Goal: Transaction & Acquisition: Purchase product/service

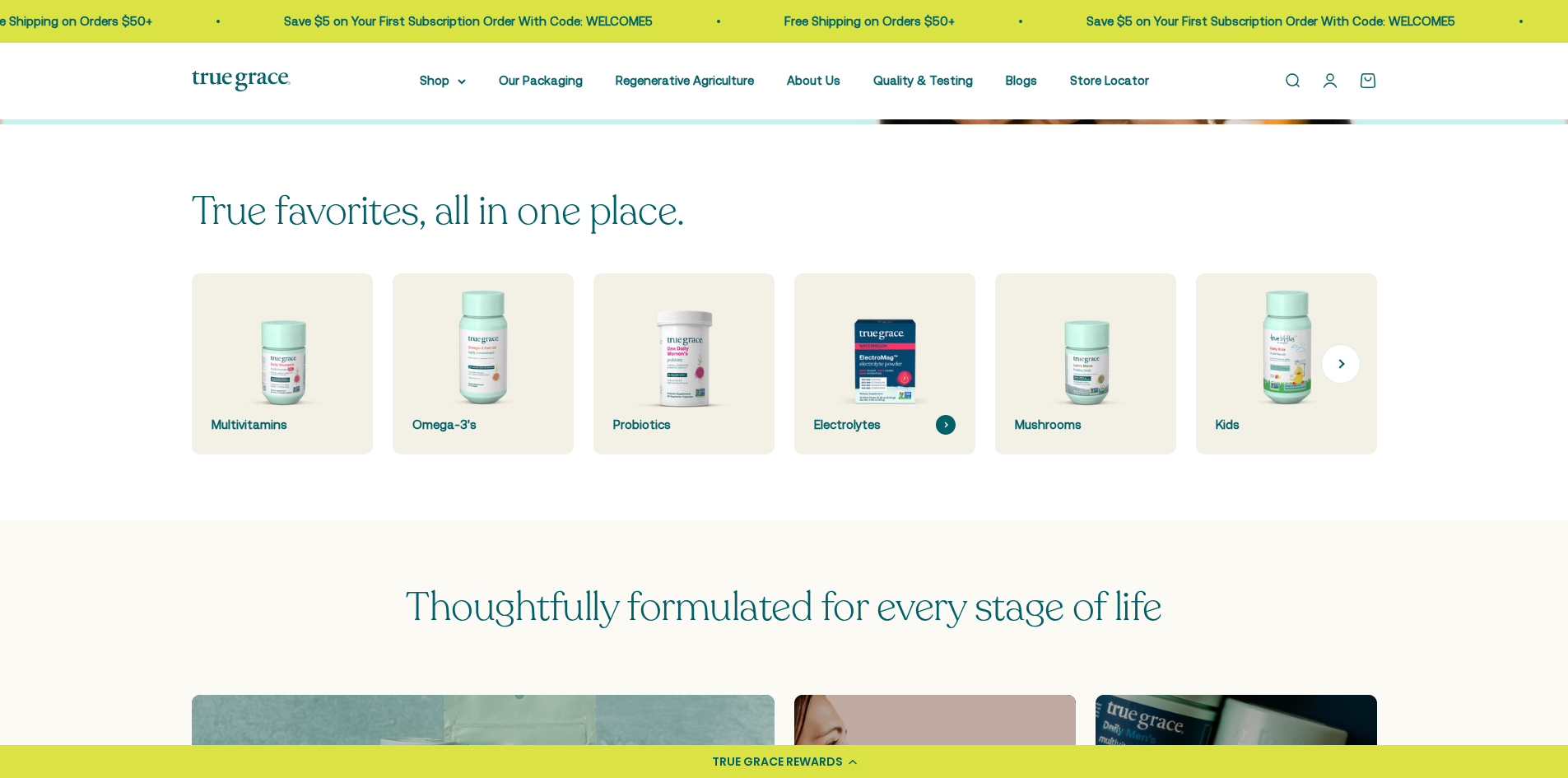
click at [879, 404] on img at bounding box center [884, 363] width 192 height 192
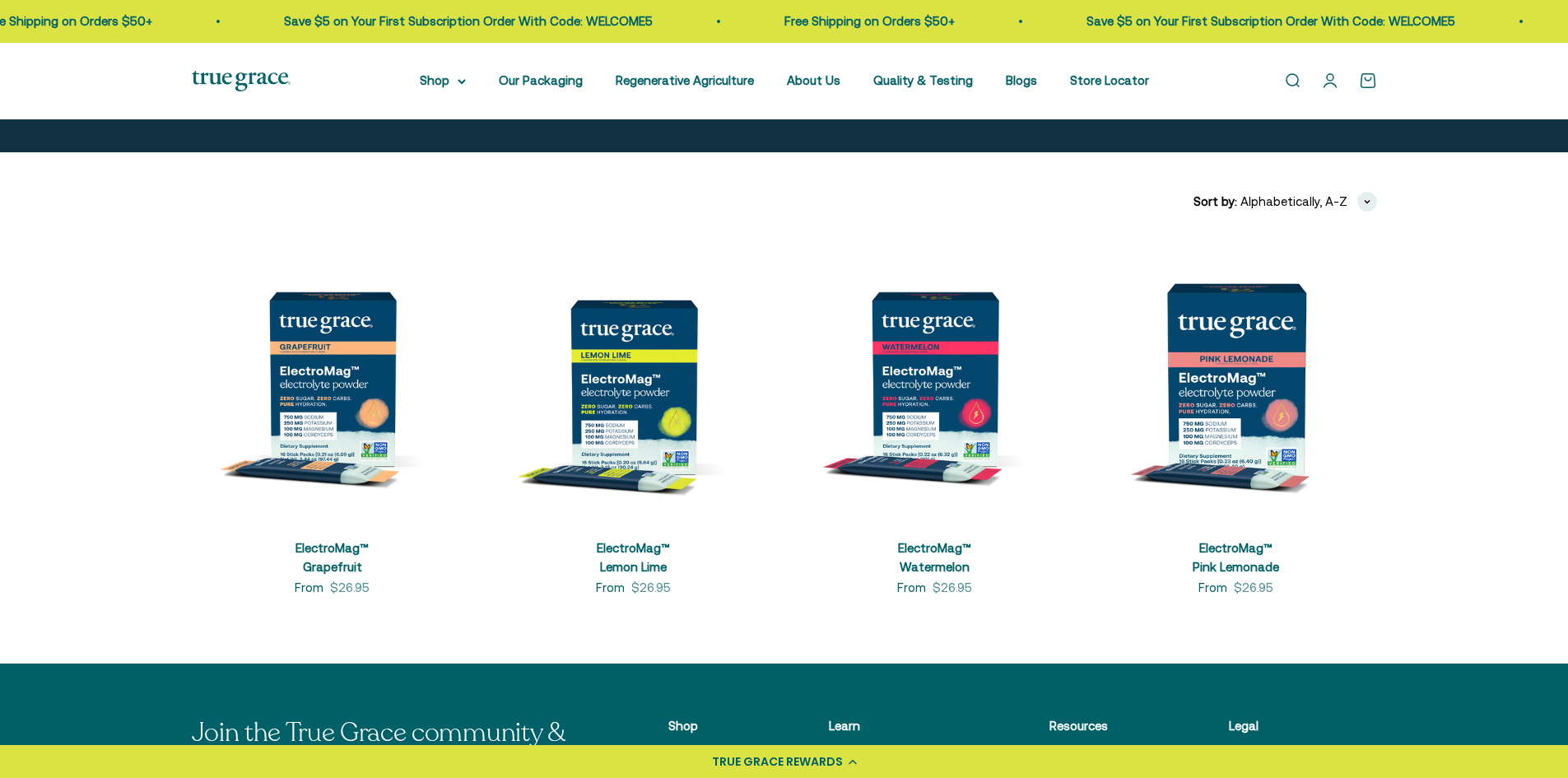
click at [970, 411] on body "💰 Earn 1 point for every $1 you spend Join now Earn 25 points Already a member?…" at bounding box center [784, 631] width 1568 height 1757
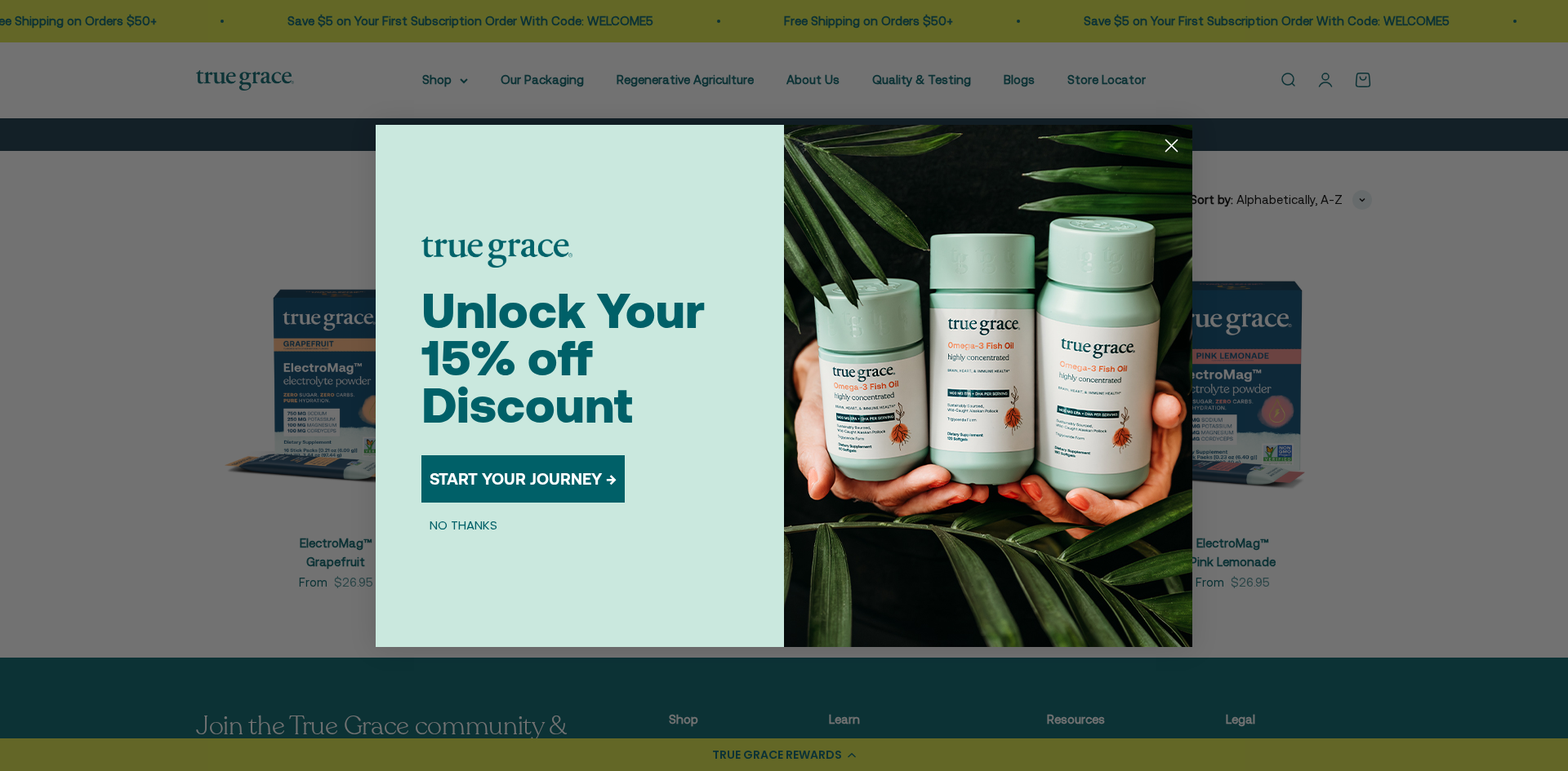
click at [1166, 151] on icon "Close dialog" at bounding box center [1172, 145] width 12 height 12
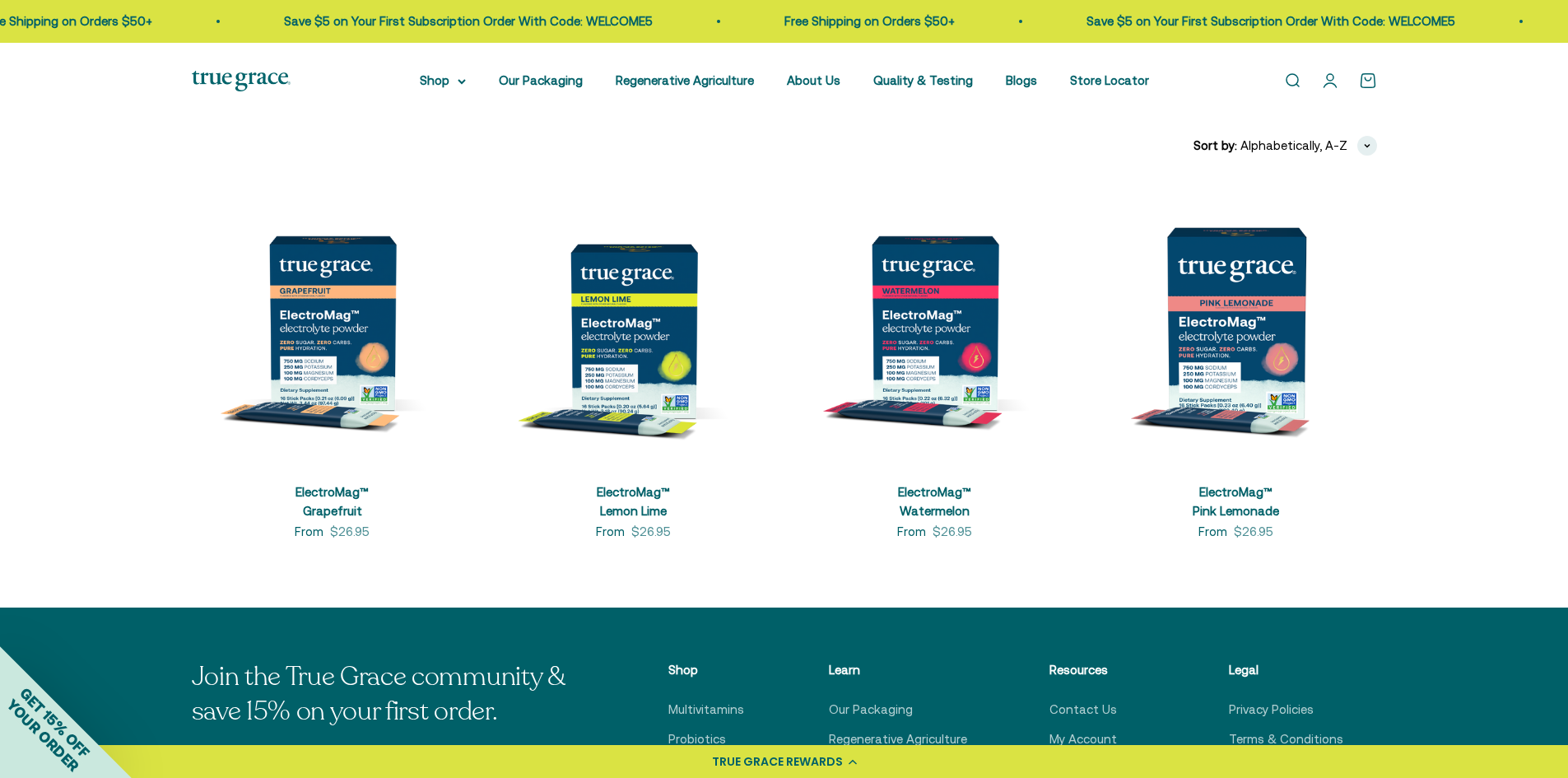
scroll to position [412, 0]
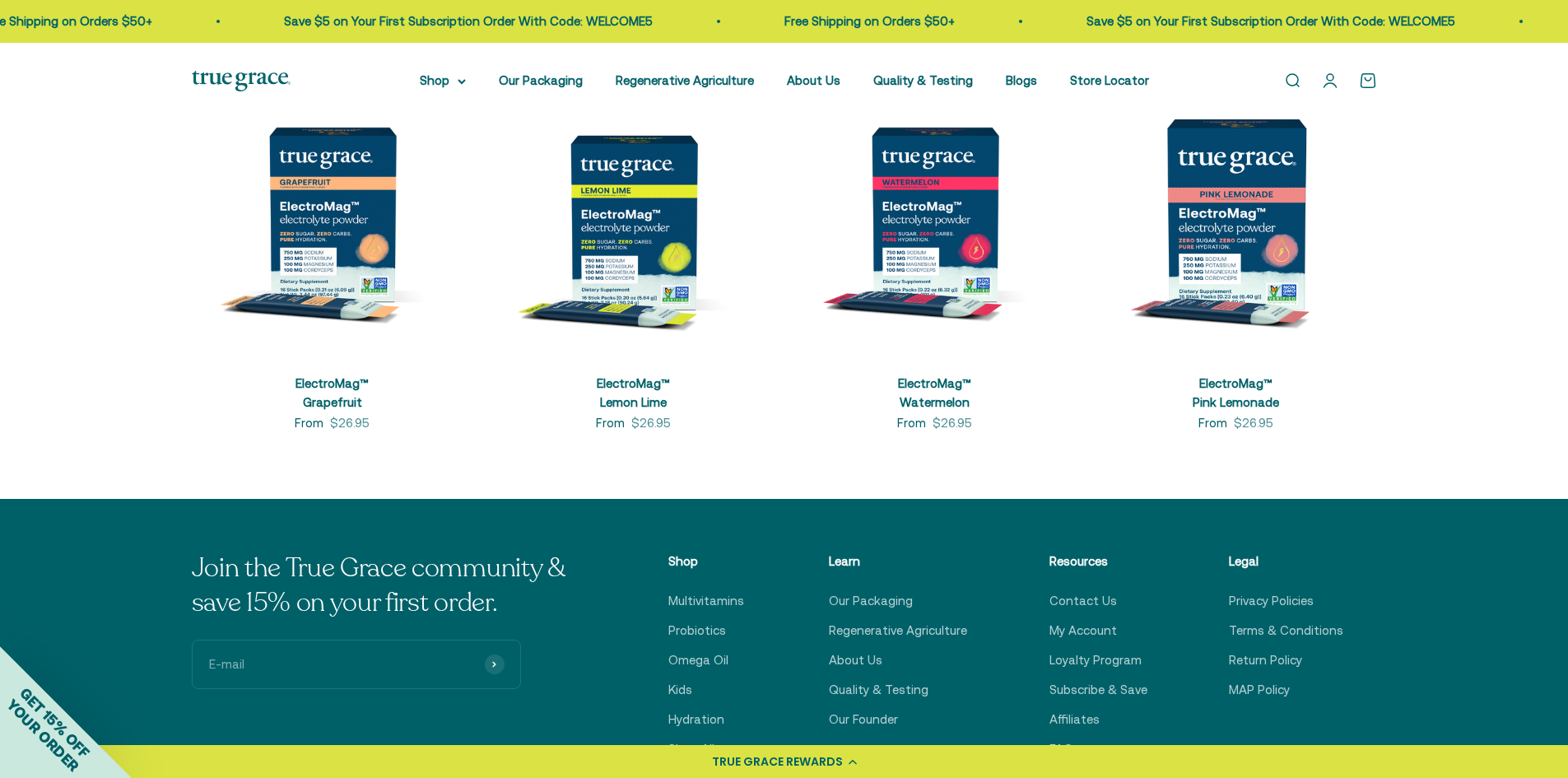
click at [946, 247] on img at bounding box center [935, 214] width 281 height 282
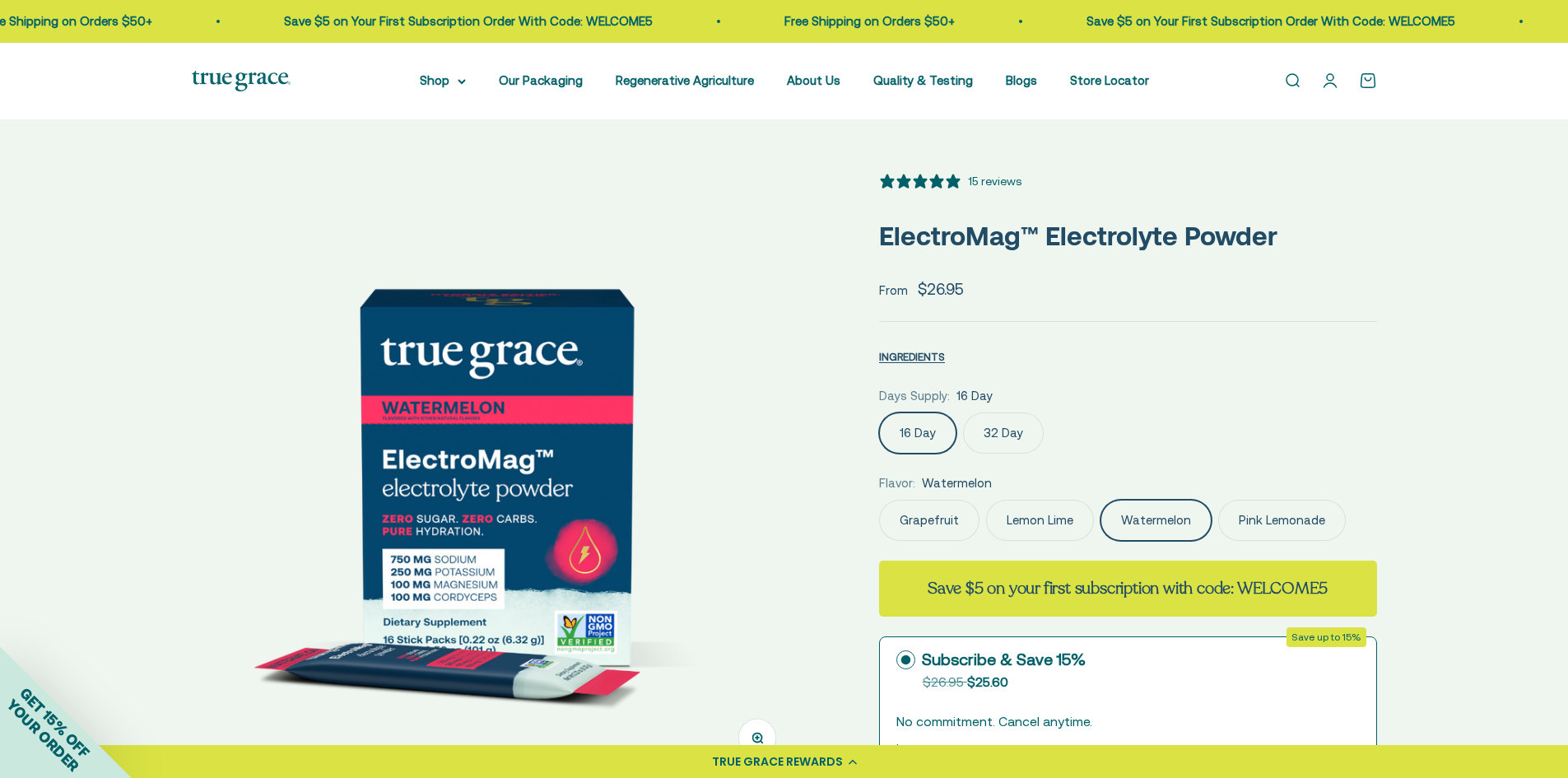
select select "3"
click at [992, 430] on label "32 Day" at bounding box center [1003, 433] width 81 height 41
click at [879, 413] on input "32 Day" at bounding box center [878, 412] width 1 height 1
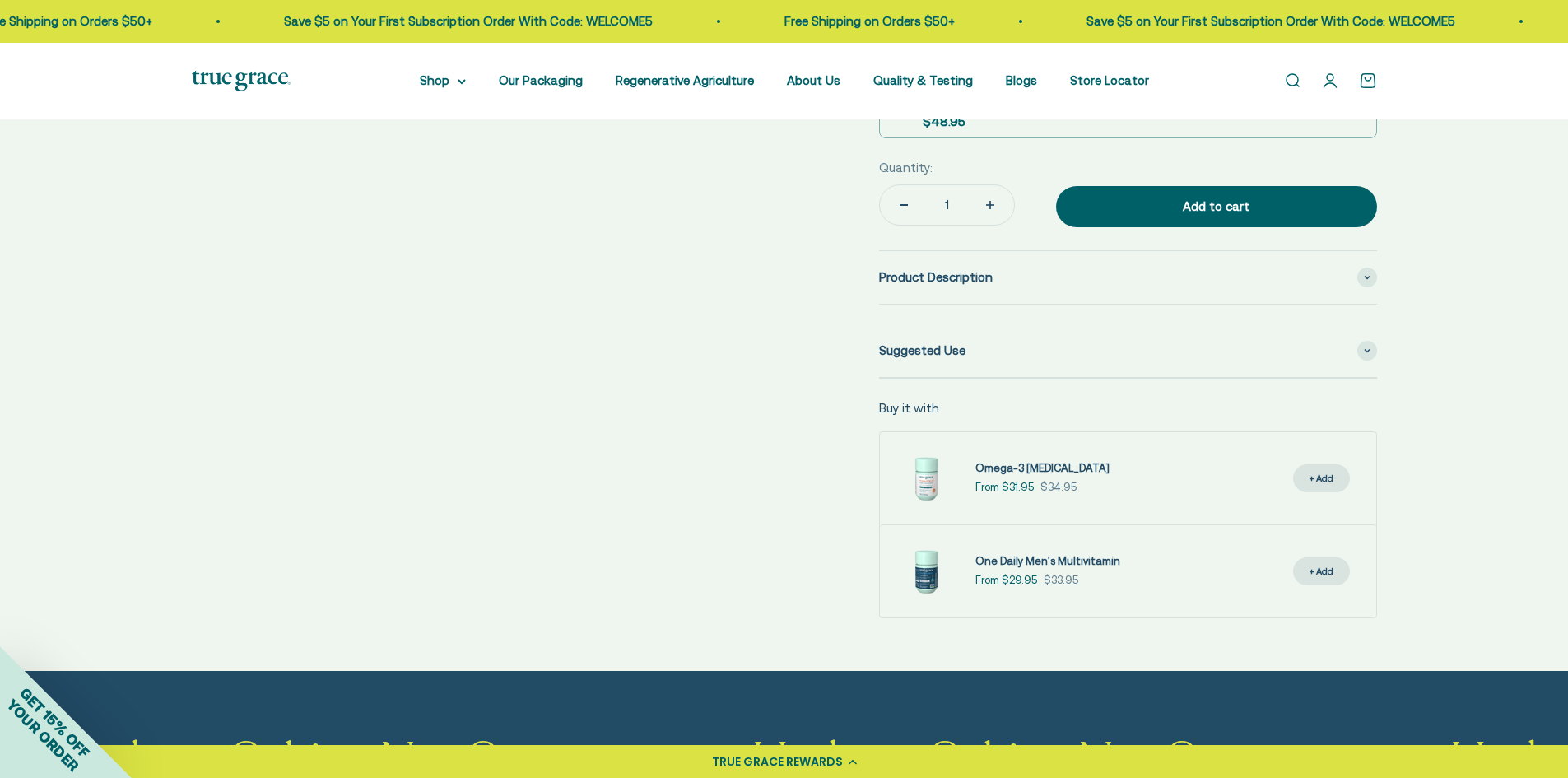
scroll to position [823, 0]
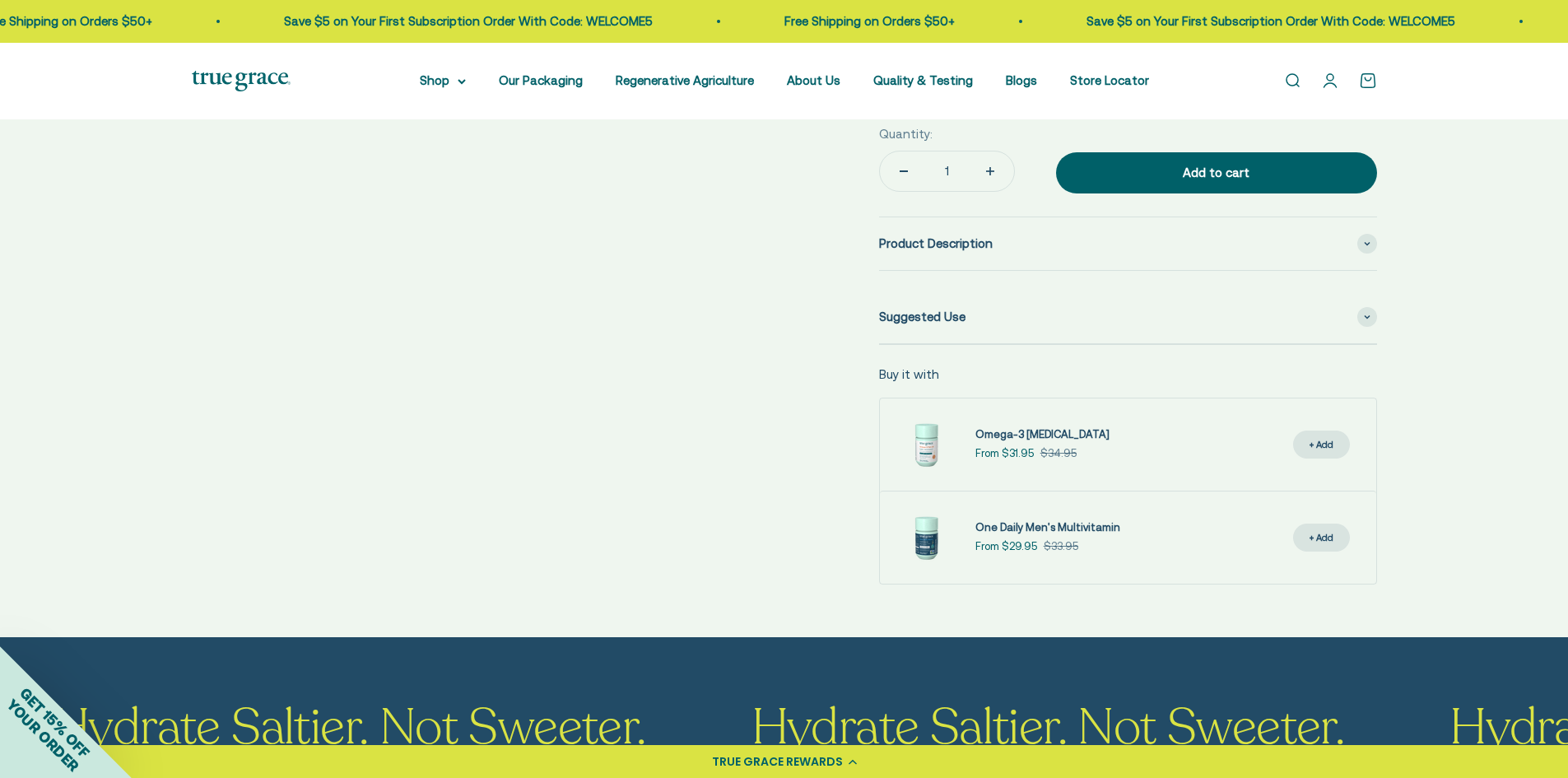
click at [766, 763] on div "TRUE GRACE REWARDS" at bounding box center [777, 762] width 130 height 17
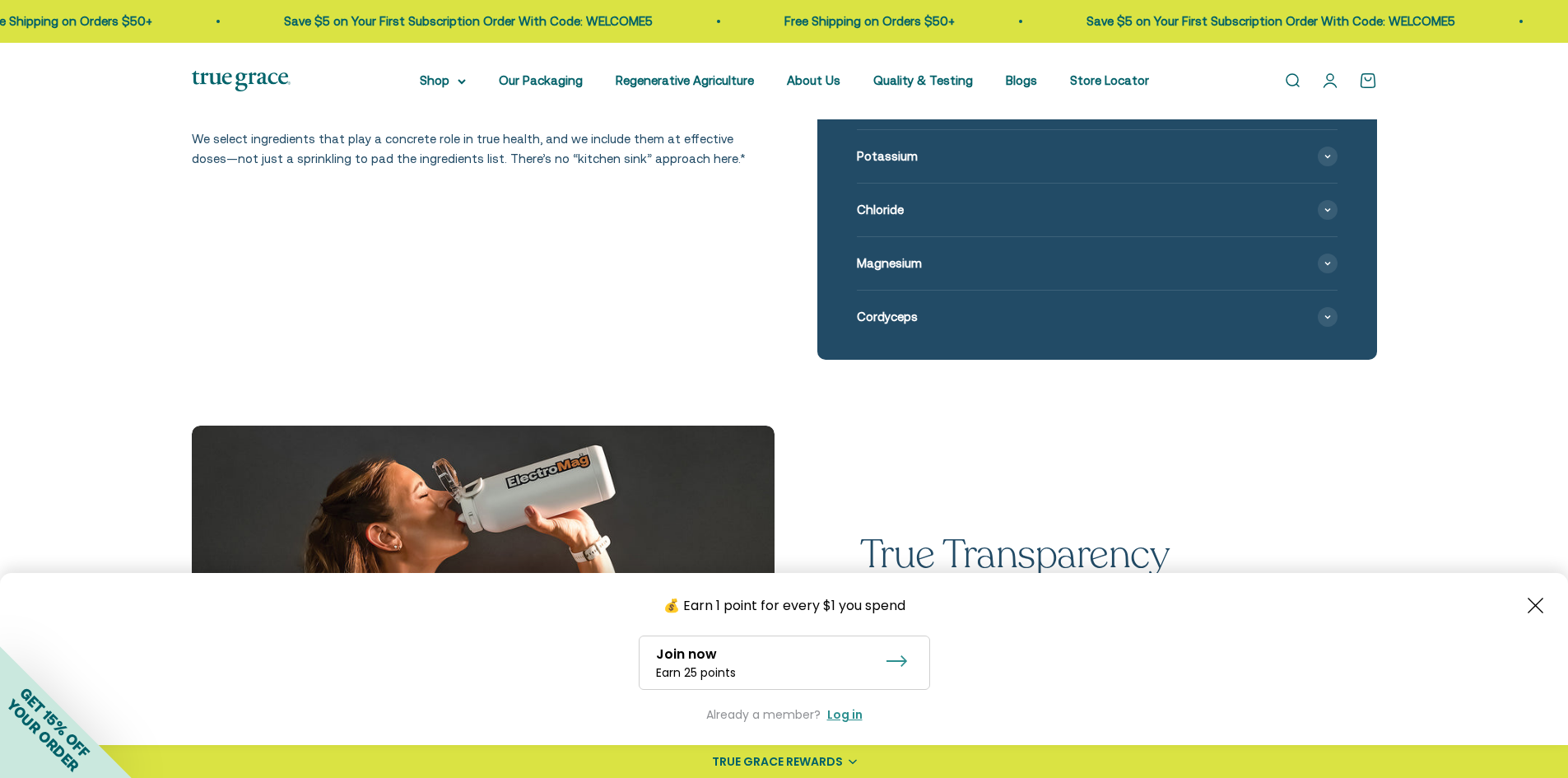
scroll to position [1977, 0]
